Goal: Task Accomplishment & Management: Use online tool/utility

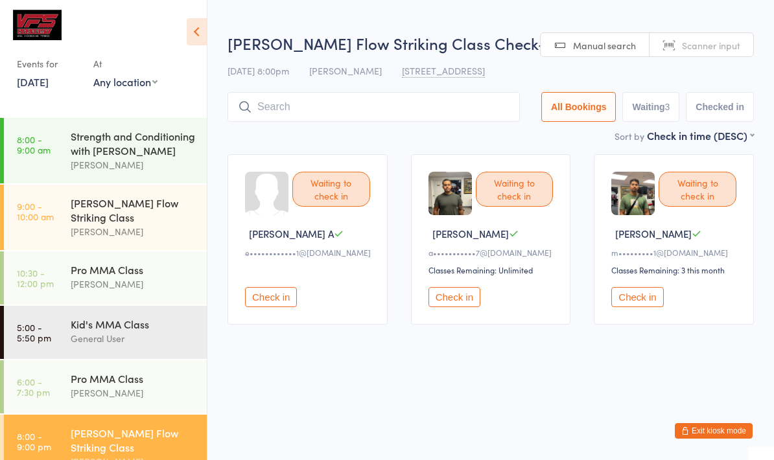
click at [397, 106] on input "search" at bounding box center [373, 107] width 292 height 30
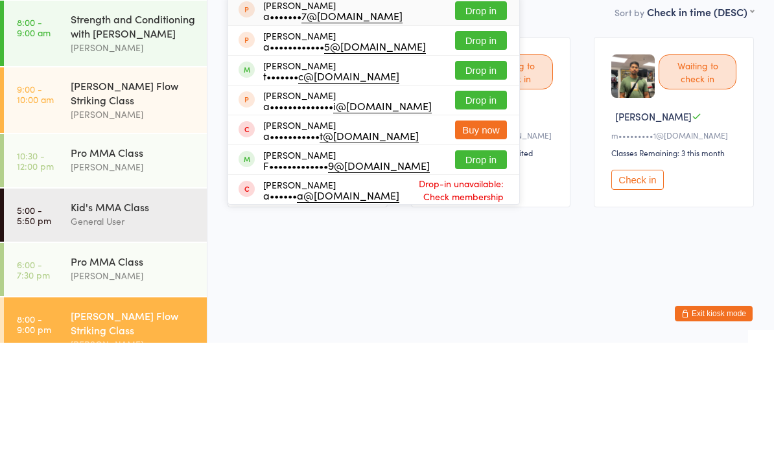
type input "[PERSON_NAME]"
click at [470, 178] on button "Drop in" at bounding box center [481, 187] width 52 height 19
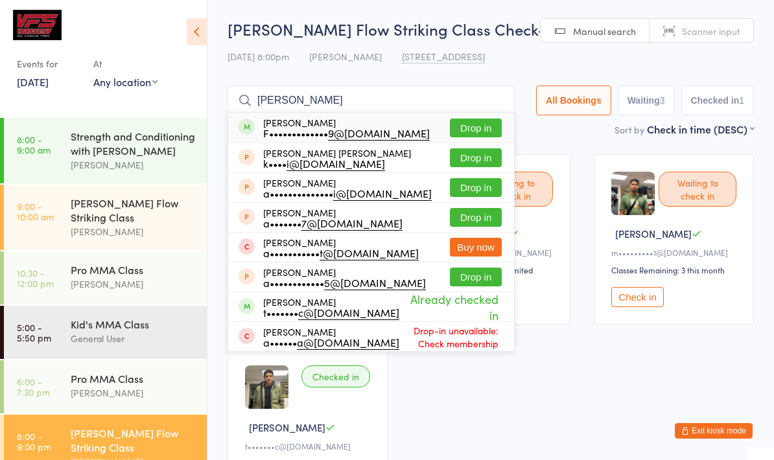
type input "[PERSON_NAME]"
click at [478, 126] on button "Drop in" at bounding box center [476, 128] width 52 height 19
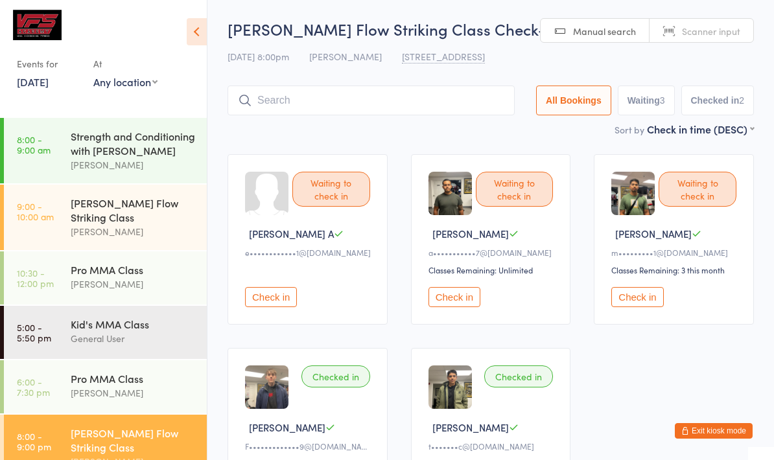
click at [379, 106] on input "search" at bounding box center [370, 101] width 287 height 30
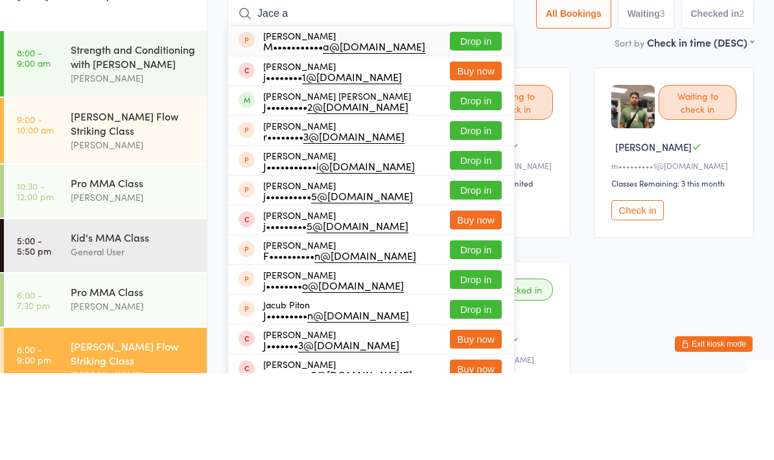
type input "Jace a"
click at [463, 178] on button "Drop in" at bounding box center [476, 187] width 52 height 19
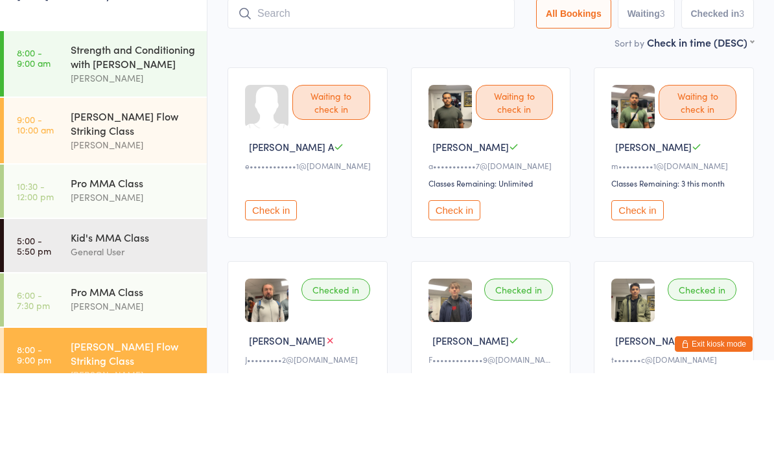
click at [408, 122] on div "Sort by Check in time (DESC) First name (ASC) First name (DESC) Last name (ASC)…" at bounding box center [490, 129] width 526 height 14
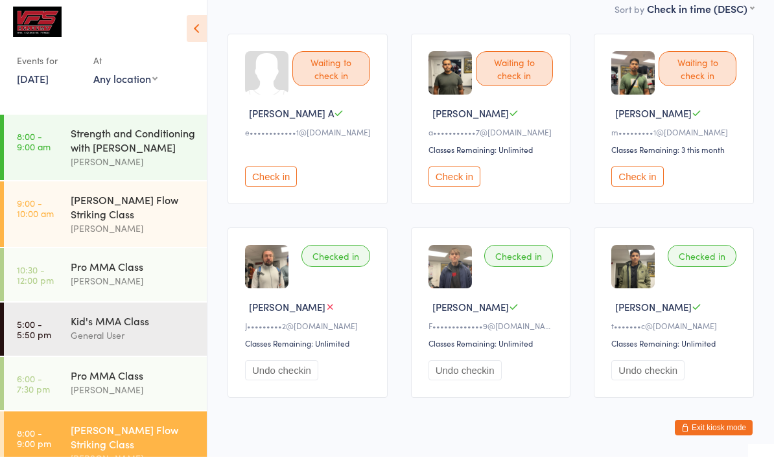
scroll to position [117, 0]
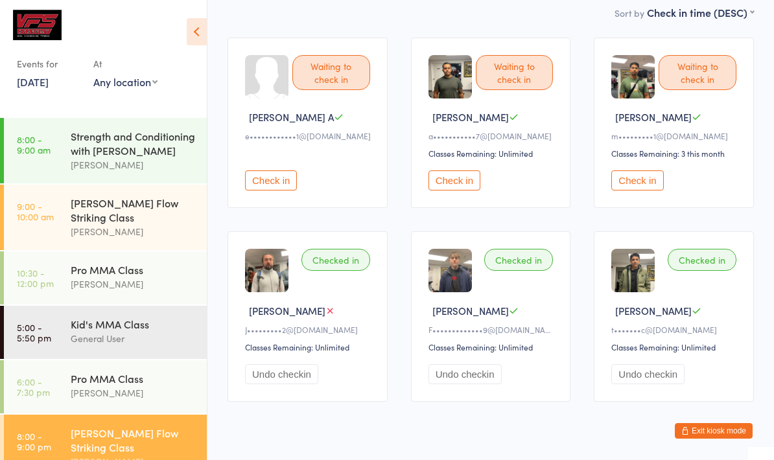
click at [152, 426] on div "[PERSON_NAME] Flow Striking Class" at bounding box center [133, 440] width 125 height 29
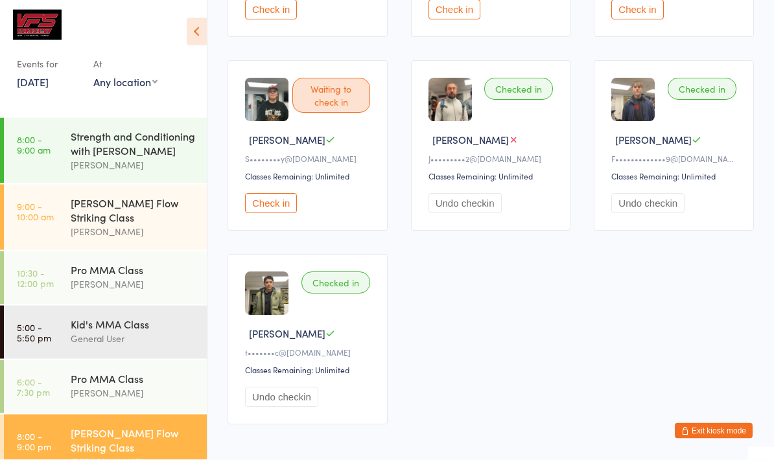
scroll to position [314, 0]
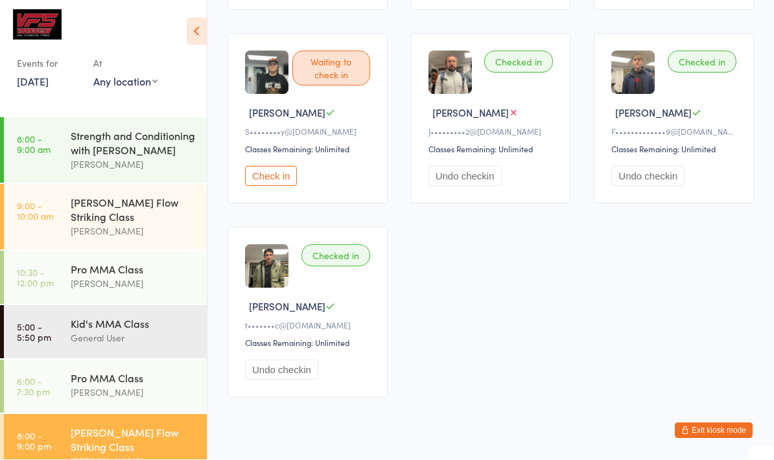
click at [264, 187] on button "Check in" at bounding box center [271, 177] width 52 height 20
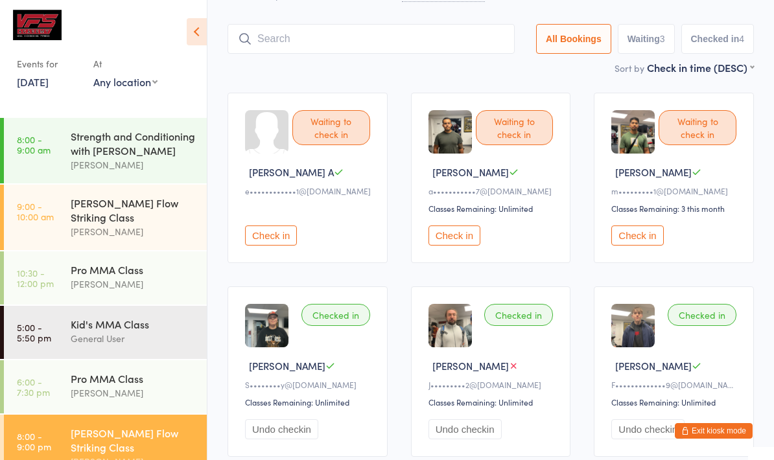
scroll to position [0, 0]
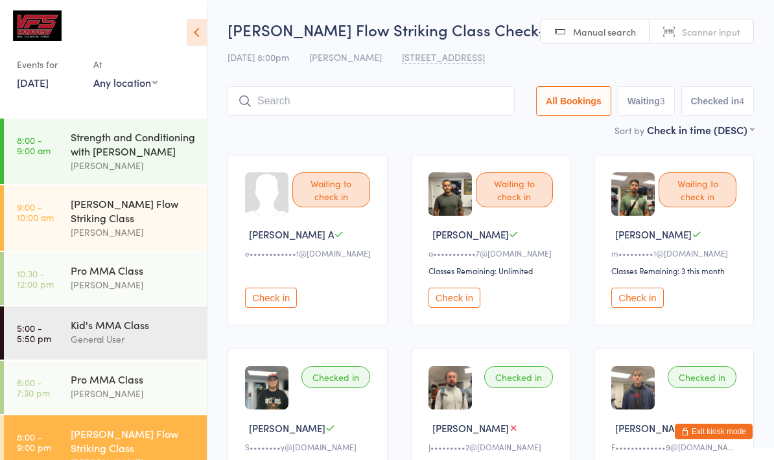
click at [424, 94] on input "search" at bounding box center [370, 101] width 287 height 30
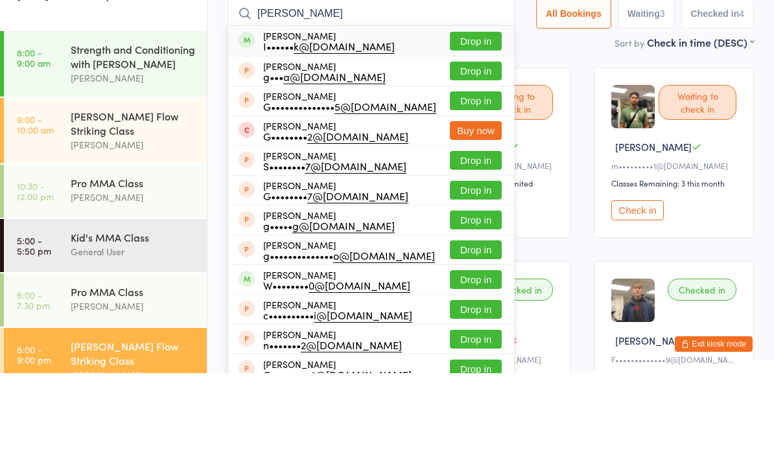
type input "[PERSON_NAME]"
click at [469, 119] on button "Drop in" at bounding box center [476, 128] width 52 height 19
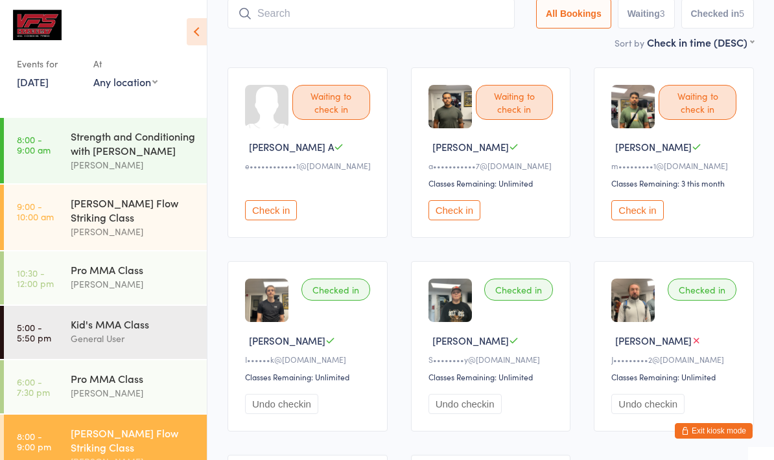
click at [408, 9] on input "search" at bounding box center [370, 14] width 287 height 30
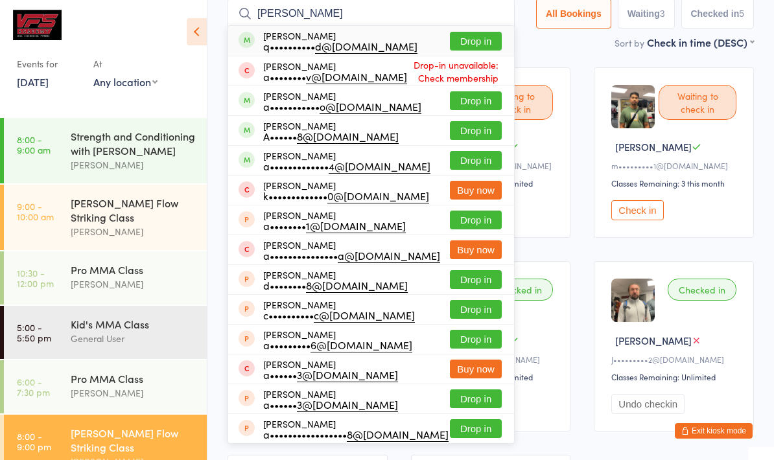
type input "[PERSON_NAME]"
click at [452, 45] on button "Drop in" at bounding box center [476, 41] width 52 height 19
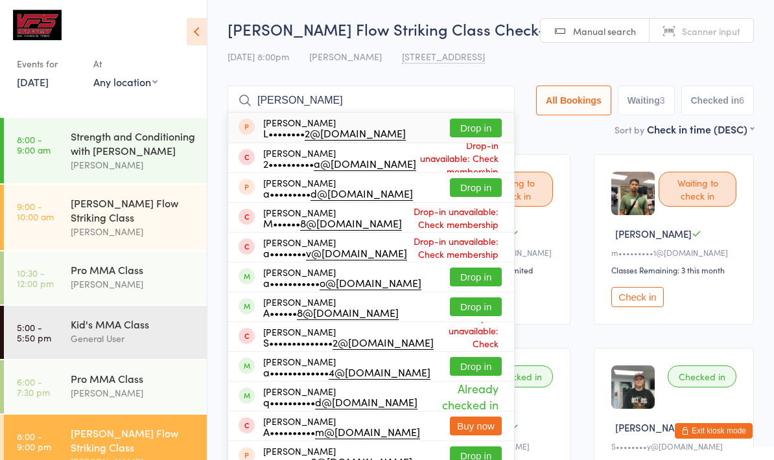
scroll to position [0, 0]
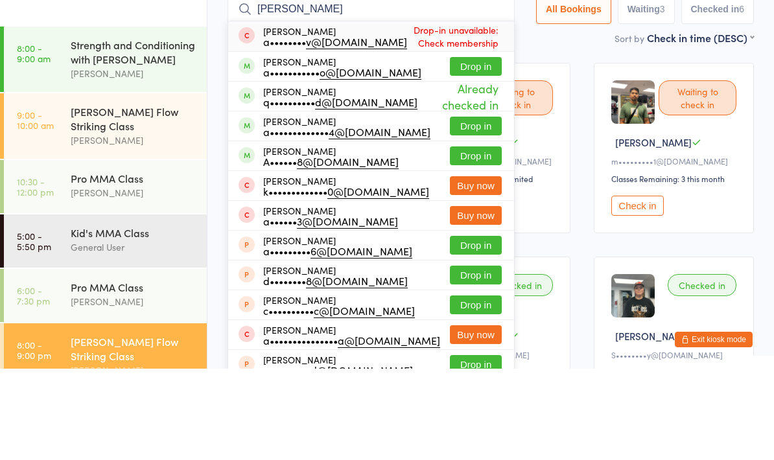
type input "[PERSON_NAME]"
click at [452, 208] on button "Drop in" at bounding box center [476, 217] width 52 height 19
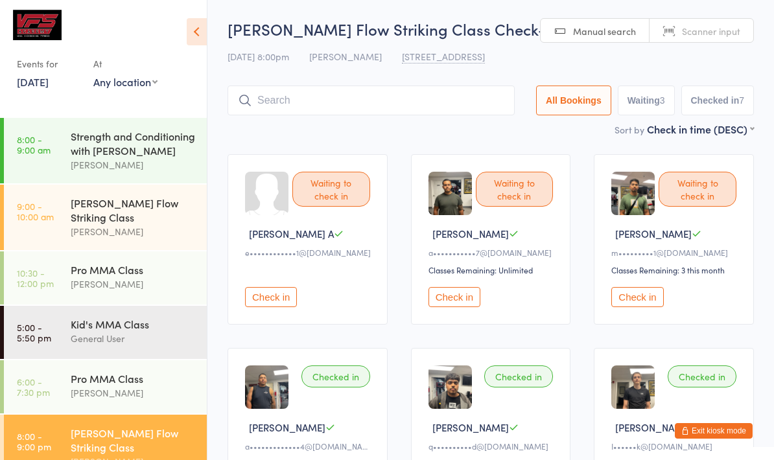
click at [338, 95] on input "search" at bounding box center [370, 101] width 287 height 30
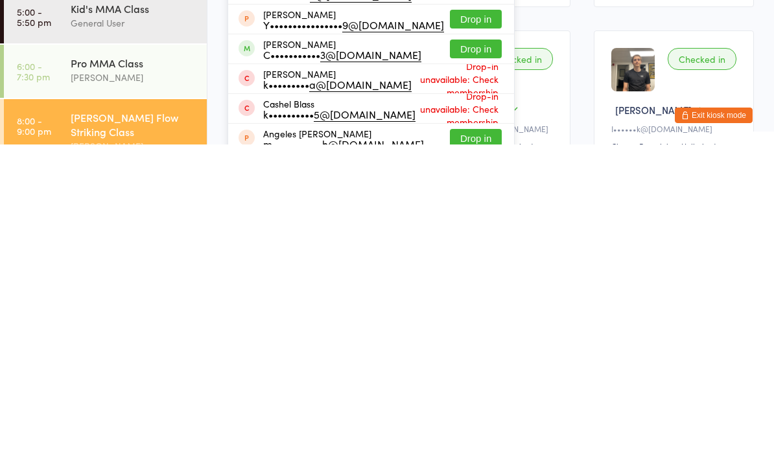
scroll to position [6, 0]
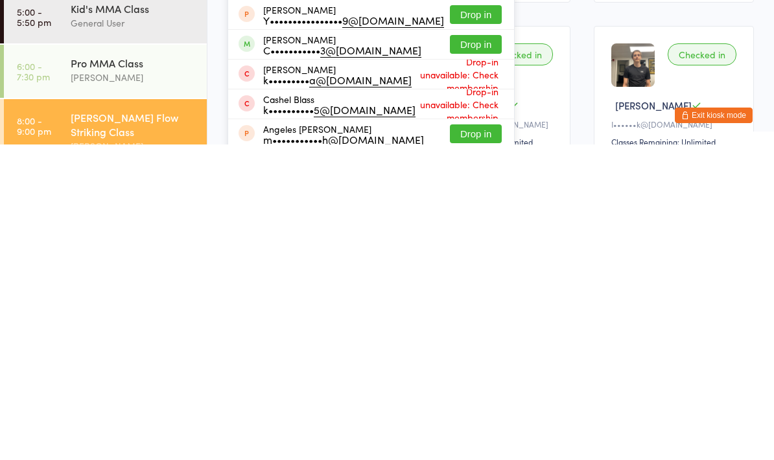
type input "Cast"
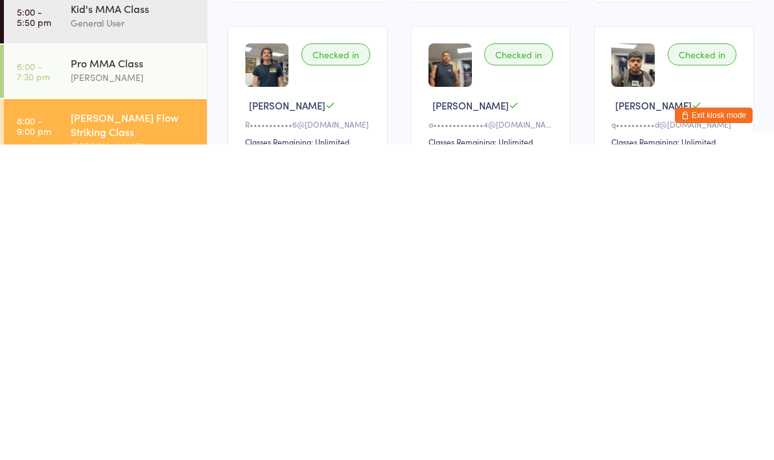
scroll to position [4, 0]
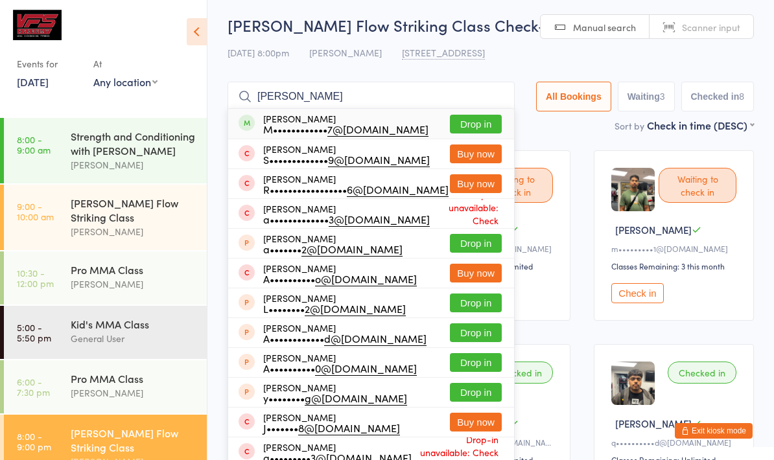
type input "[PERSON_NAME]"
click at [381, 120] on div "[PERSON_NAME] M•••••••••••• 7@[DOMAIN_NAME]" at bounding box center [345, 123] width 165 height 21
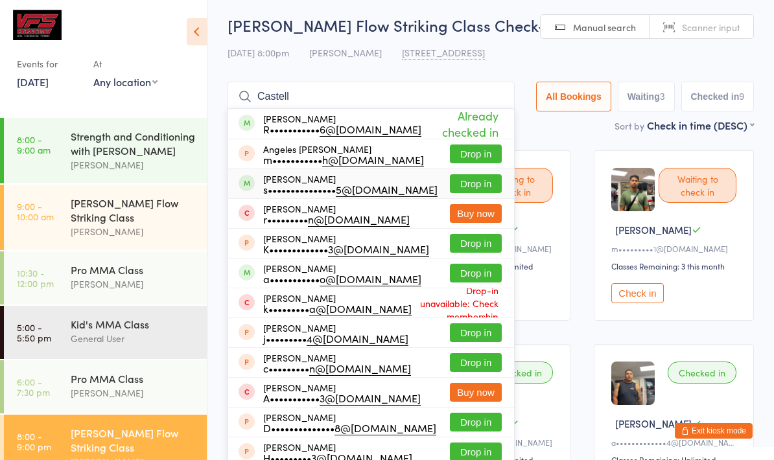
type input "Castell"
click at [273, 185] on div "s••••••••••••••• 5@[DOMAIN_NAME]" at bounding box center [350, 189] width 174 height 10
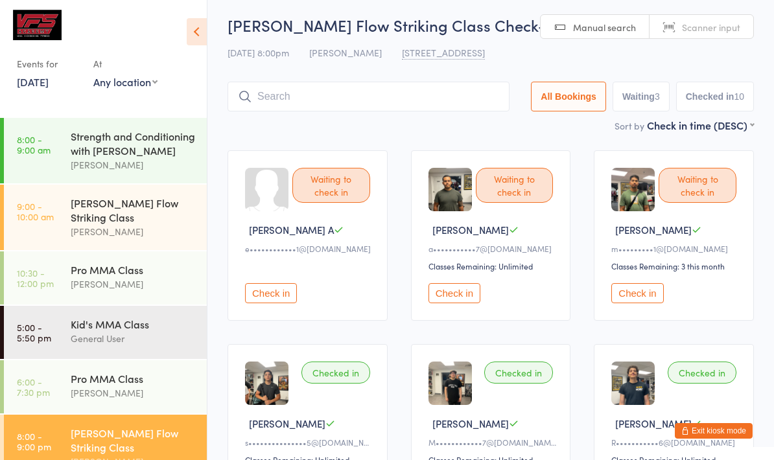
click at [634, 296] on button "Check in" at bounding box center [637, 293] width 52 height 20
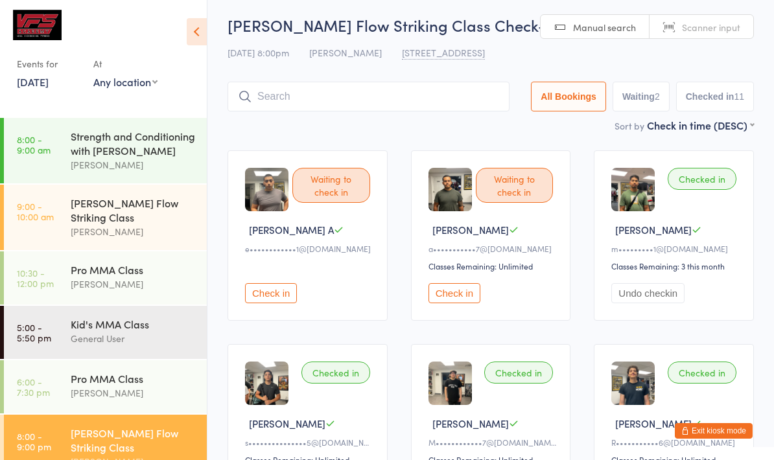
click at [274, 301] on button "Check in" at bounding box center [271, 293] width 52 height 20
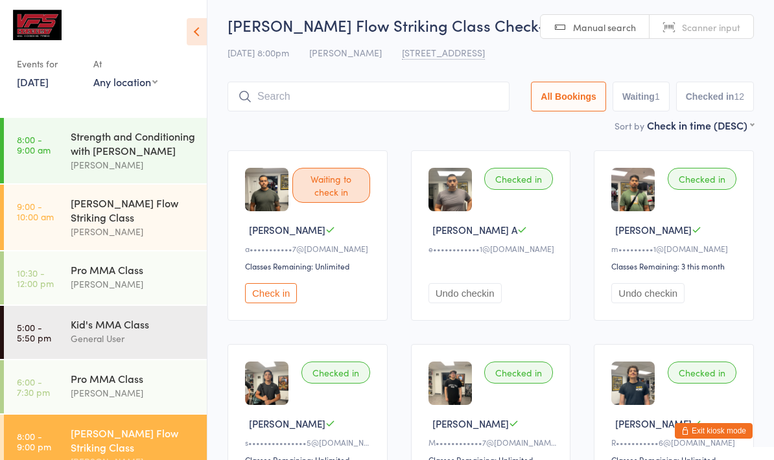
click at [336, 80] on div "[PERSON_NAME] Flow Striking Class Check-in [DATE] 8:00pm [PERSON_NAME] [STREET_…" at bounding box center [490, 66] width 526 height 104
click at [350, 96] on input "search" at bounding box center [368, 97] width 282 height 30
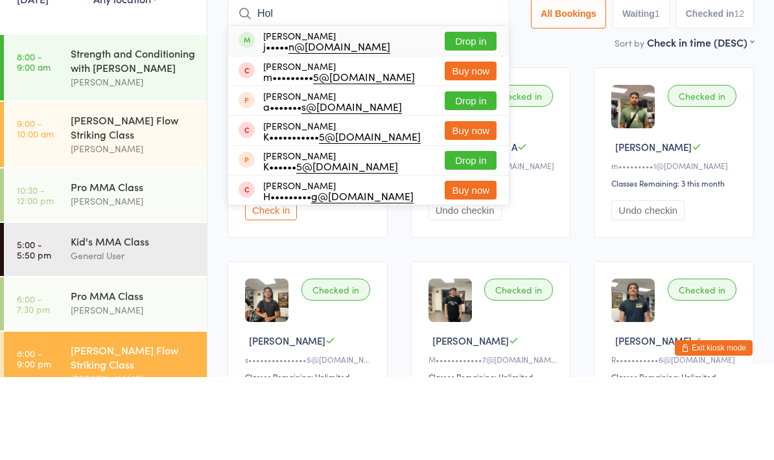
type input "Hol"
click at [452, 115] on button "Drop in" at bounding box center [471, 124] width 52 height 19
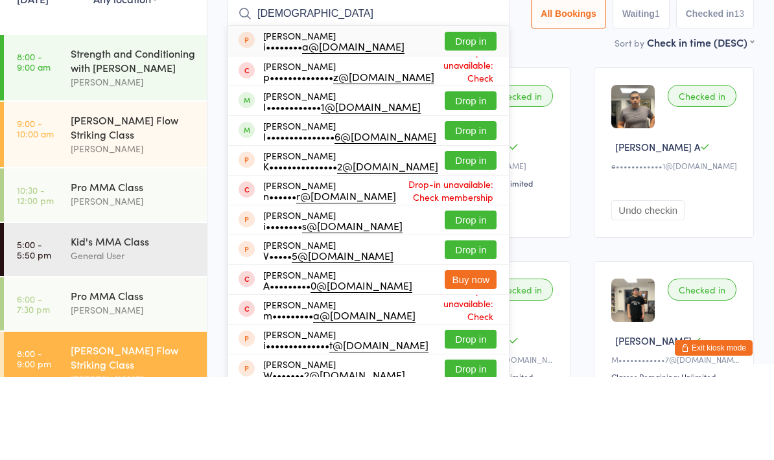
type input "[DEMOGRAPHIC_DATA]"
click at [457, 174] on button "Drop in" at bounding box center [471, 183] width 52 height 19
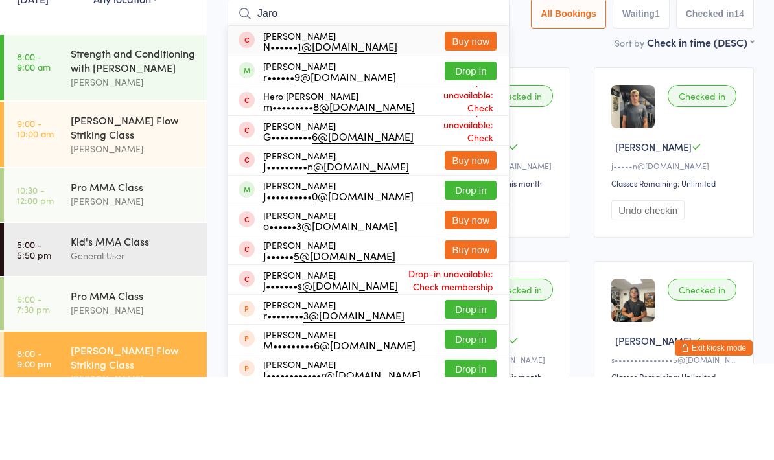
type input "Jaro"
click at [460, 145] on button "Drop in" at bounding box center [471, 154] width 52 height 19
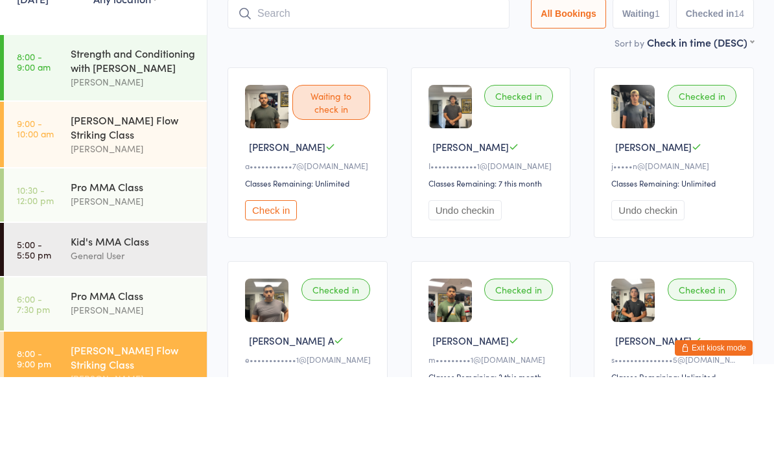
click at [464, 150] on div "Checked in Isaiah P I•••••••••••• 1@[DOMAIN_NAME] Classes Remaining: 7 this mon…" at bounding box center [491, 235] width 160 height 170
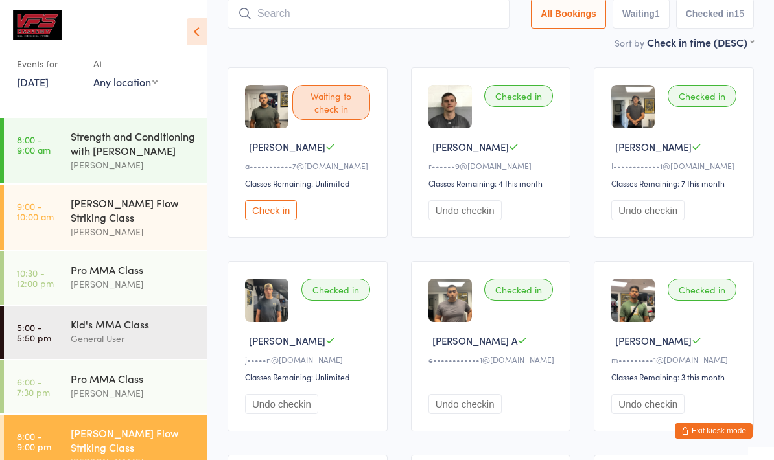
click at [465, 16] on input "search" at bounding box center [368, 14] width 282 height 30
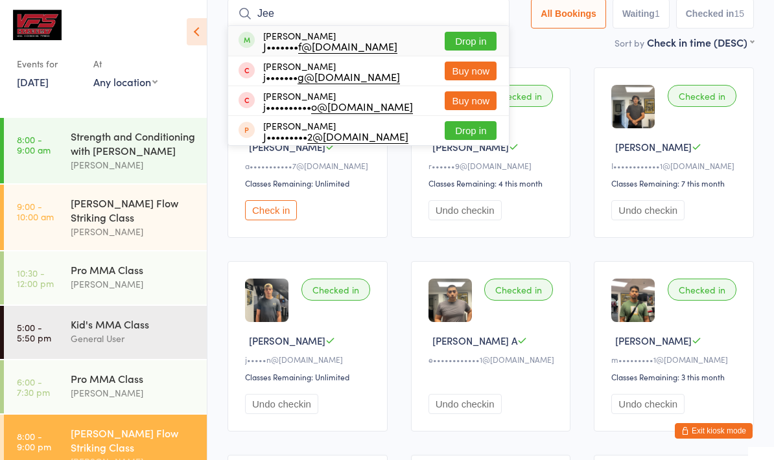
type input "Jee"
click at [461, 36] on button "Drop in" at bounding box center [471, 41] width 52 height 19
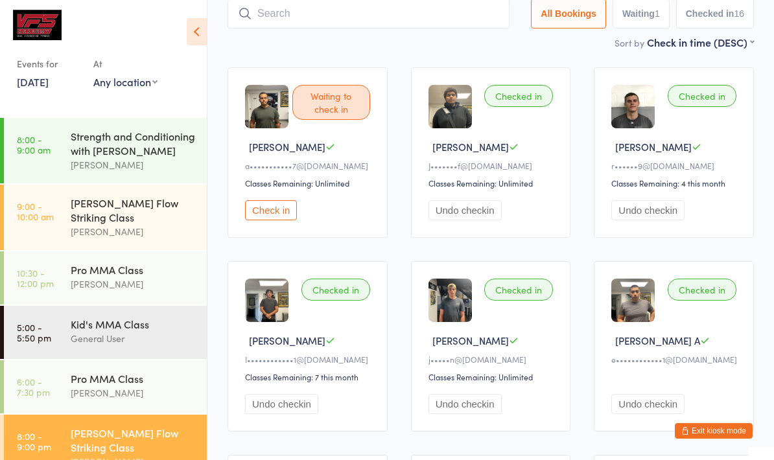
click at [417, 19] on input "search" at bounding box center [368, 14] width 282 height 30
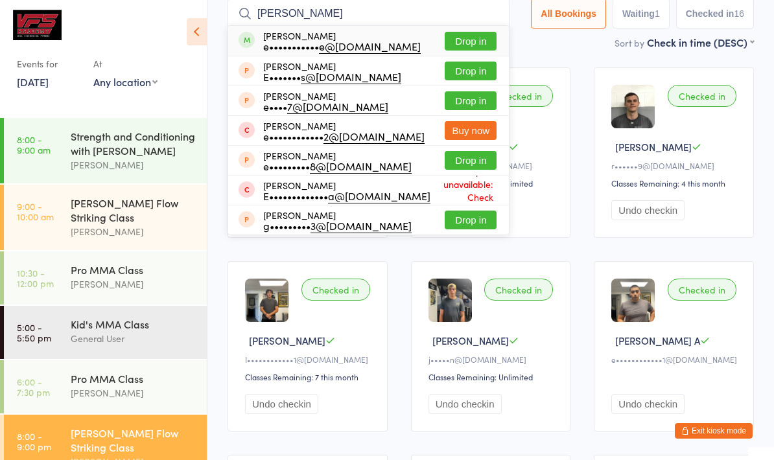
type input "[PERSON_NAME]"
click at [473, 43] on button "Drop in" at bounding box center [471, 41] width 52 height 19
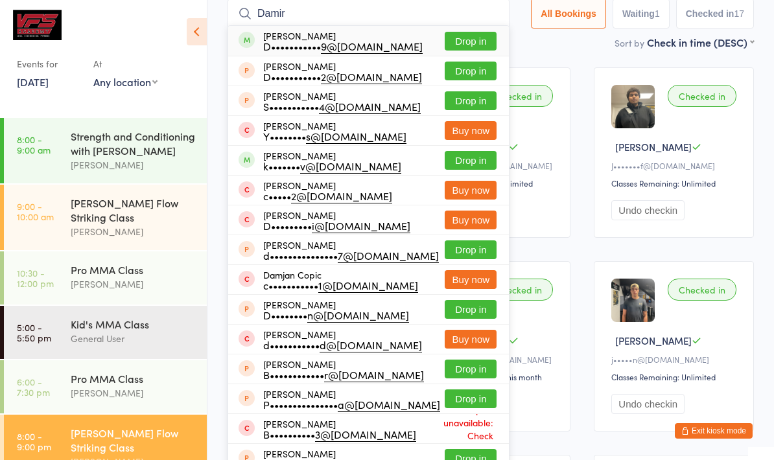
type input "Damir"
click at [461, 43] on button "Drop in" at bounding box center [471, 41] width 52 height 19
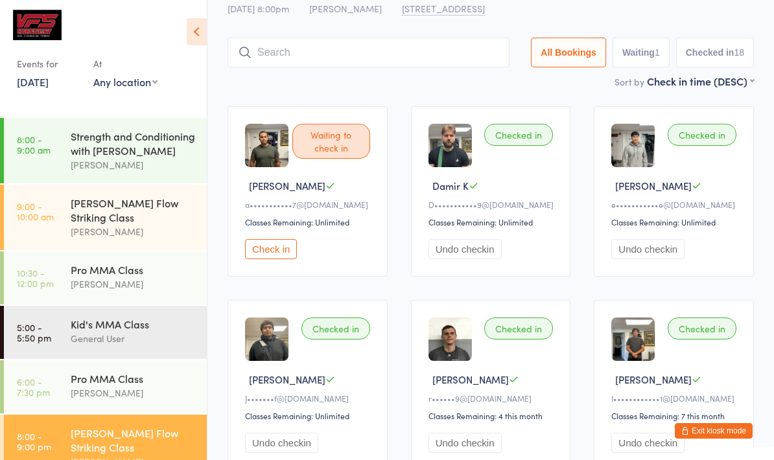
scroll to position [45, 0]
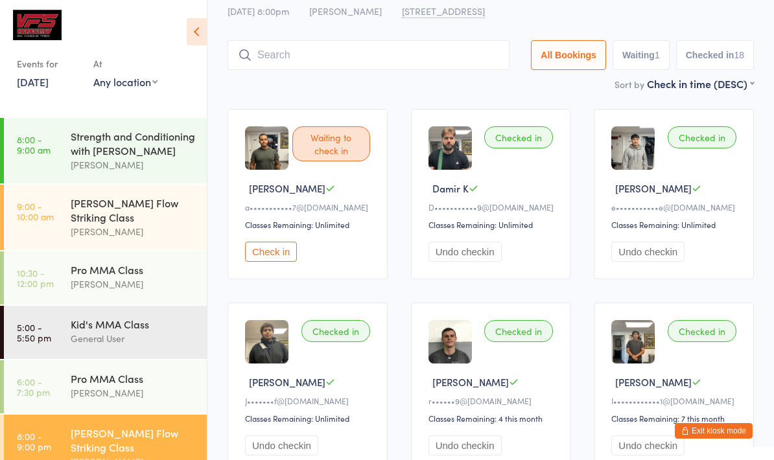
click at [375, 54] on input "search" at bounding box center [368, 55] width 282 height 30
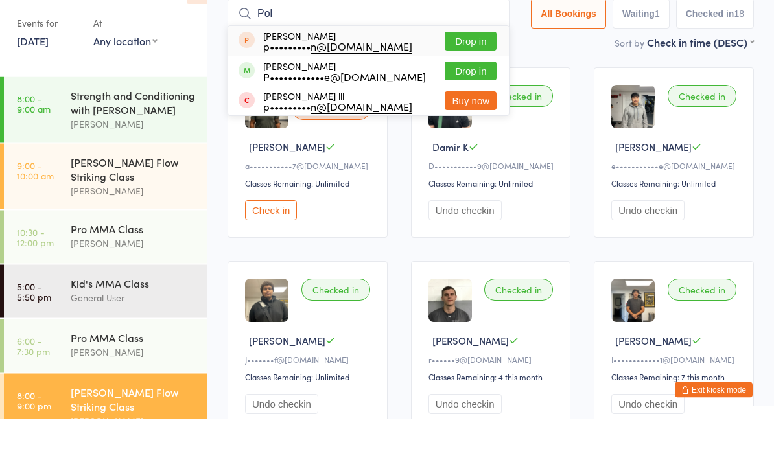
type input "Pol"
click at [465, 103] on button "Drop in" at bounding box center [471, 112] width 52 height 19
